Goal: Information Seeking & Learning: Learn about a topic

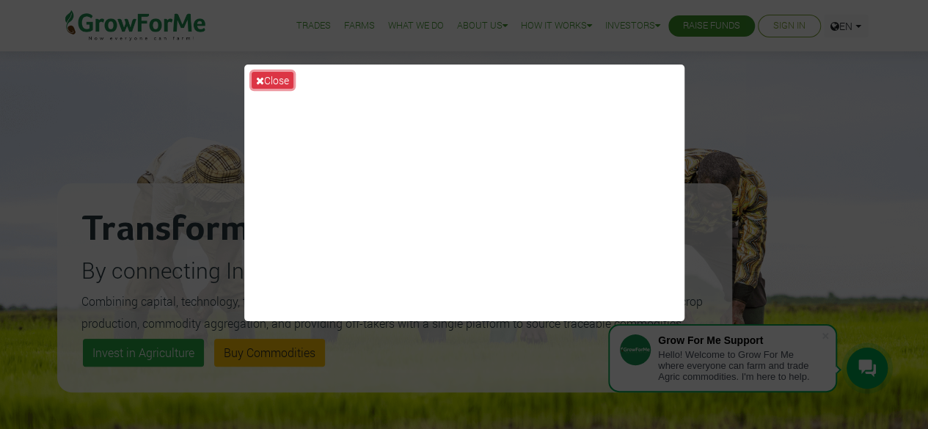
click at [276, 84] on button "Close" at bounding box center [273, 80] width 42 height 17
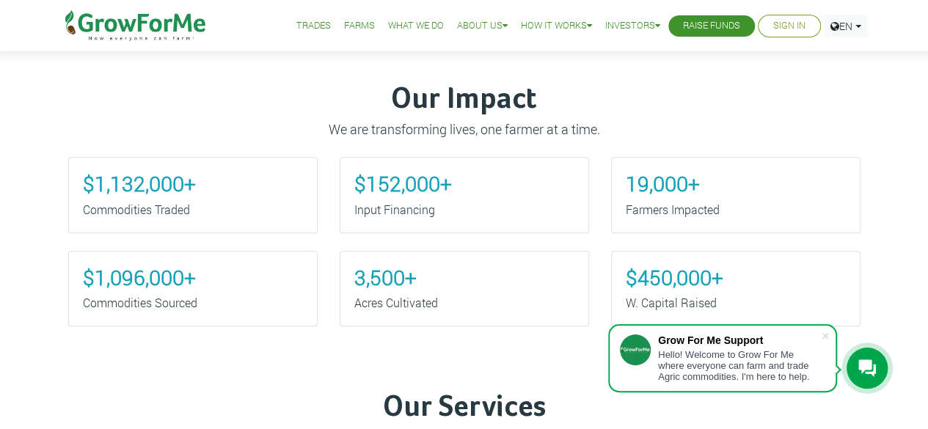
scroll to position [569, 0]
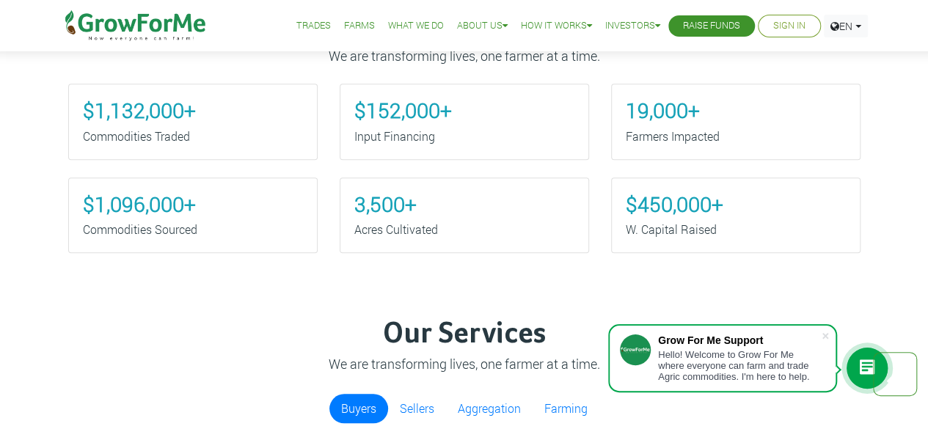
click at [825, 338] on span at bounding box center [825, 336] width 15 height 15
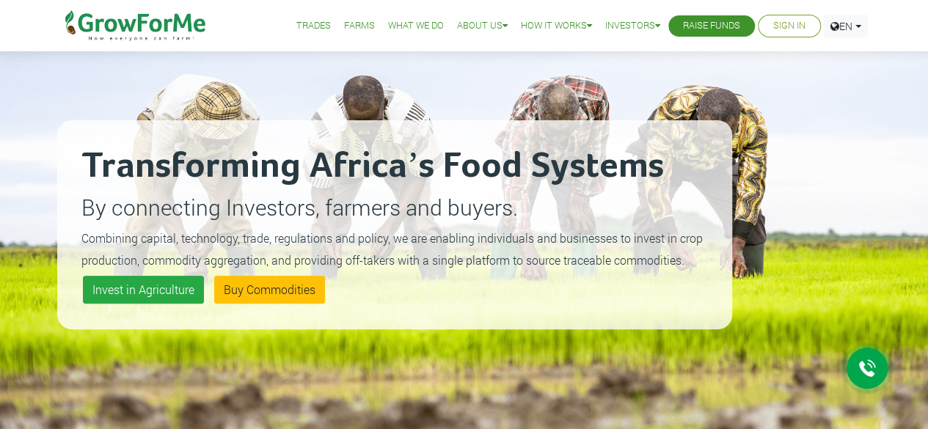
scroll to position [0, 0]
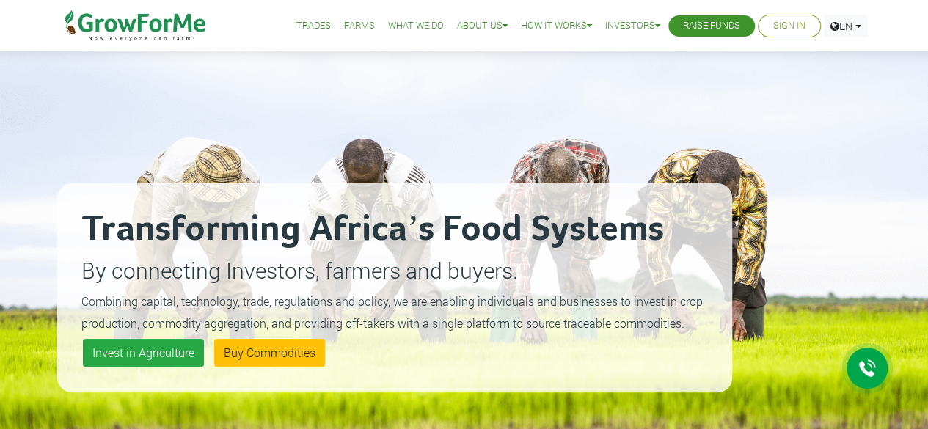
click at [0, 0] on link "Investors" at bounding box center [0, 0] width 0 height 0
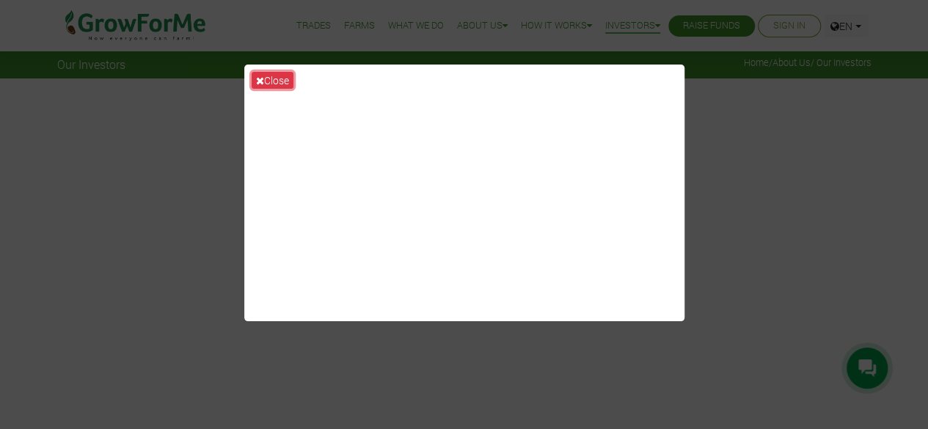
click at [275, 81] on button "Close" at bounding box center [273, 80] width 42 height 17
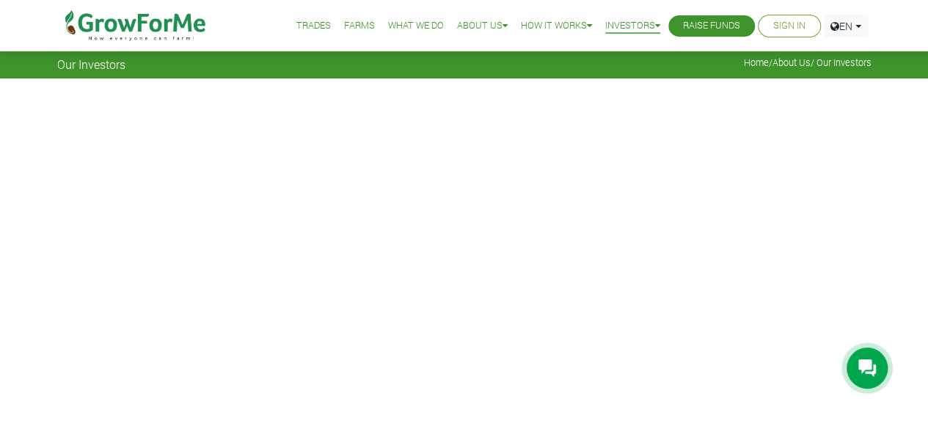
click at [0, 0] on link "Pitch Deck" at bounding box center [0, 0] width 0 height 0
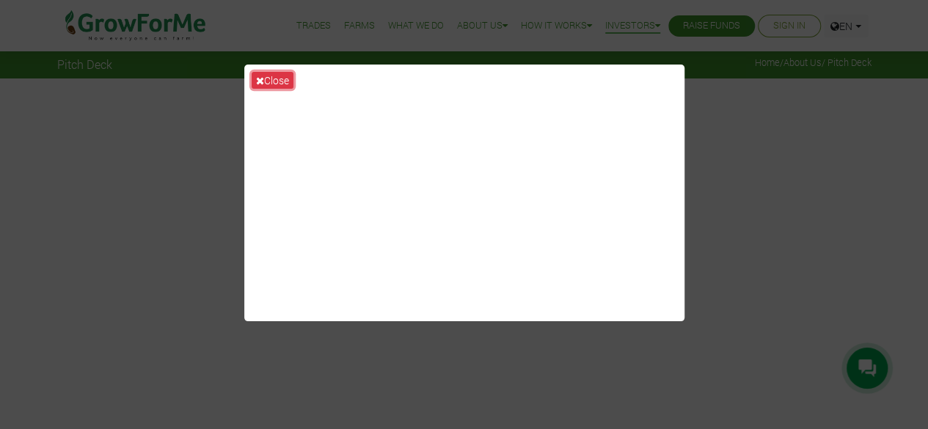
click at [268, 80] on button "Close" at bounding box center [273, 80] width 42 height 17
